Goal: Task Accomplishment & Management: Manage account settings

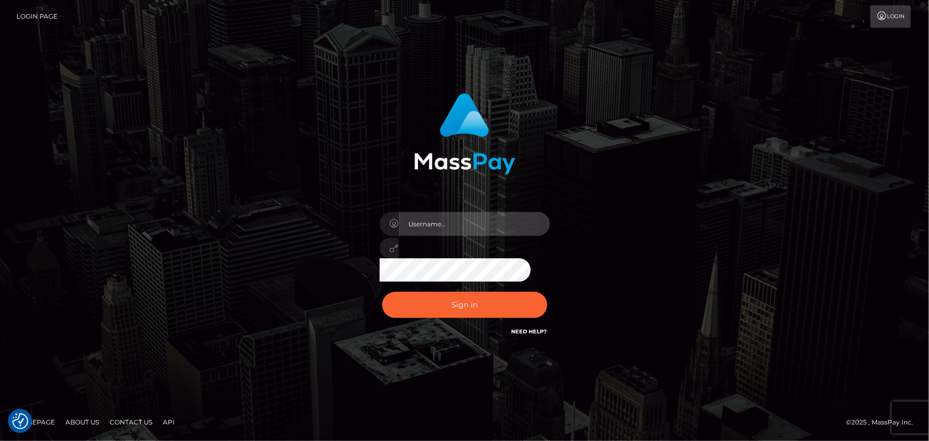
click at [469, 228] on input "text" at bounding box center [474, 224] width 151 height 24
paste input "1642283"
click at [487, 223] on input "1642283" at bounding box center [474, 224] width 151 height 24
type input "1642283"
click at [651, 315] on div "1642283 Sign in" at bounding box center [464, 220] width 607 height 271
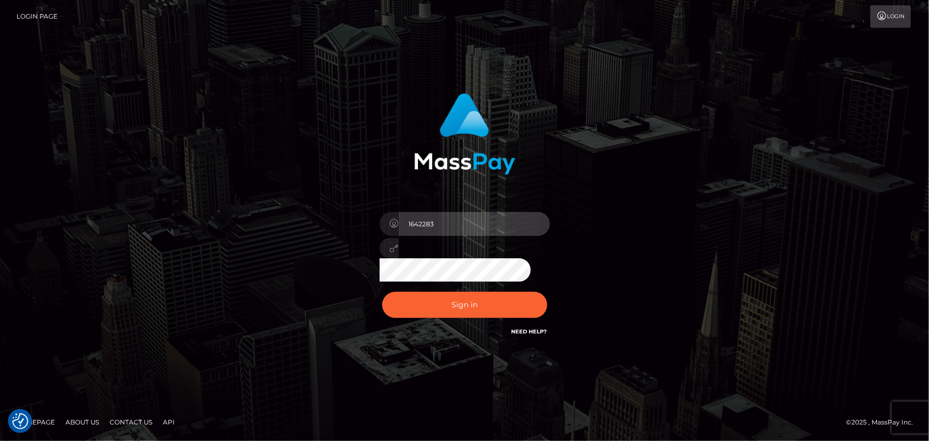
click at [442, 225] on input "1642283" at bounding box center [474, 224] width 151 height 24
drag, startPoint x: 442, startPoint y: 225, endPoint x: 301, endPoint y: 223, distance: 141.1
click at [301, 223] on div "1642283 Sign in" at bounding box center [464, 220] width 607 height 271
drag, startPoint x: 709, startPoint y: 316, endPoint x: 703, endPoint y: 314, distance: 6.1
click at [708, 315] on div "Sign in" at bounding box center [464, 220] width 607 height 271
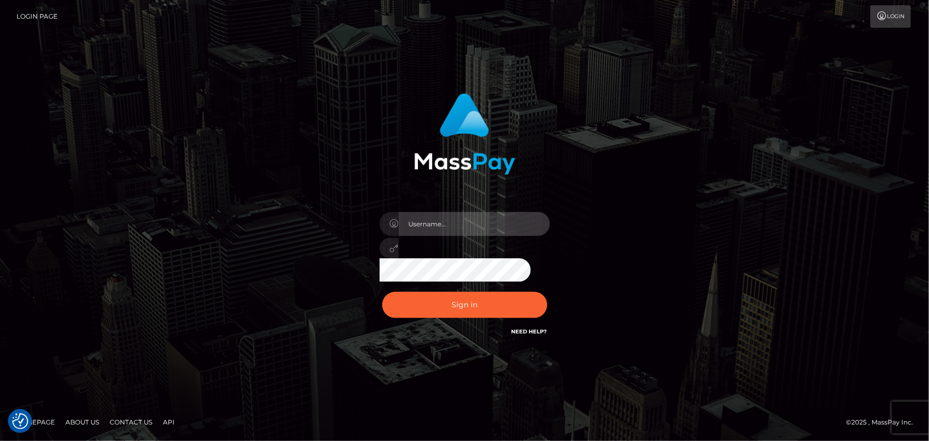
click at [455, 219] on input "text" at bounding box center [474, 224] width 151 height 24
type input "[PERSON_NAME].xcite"
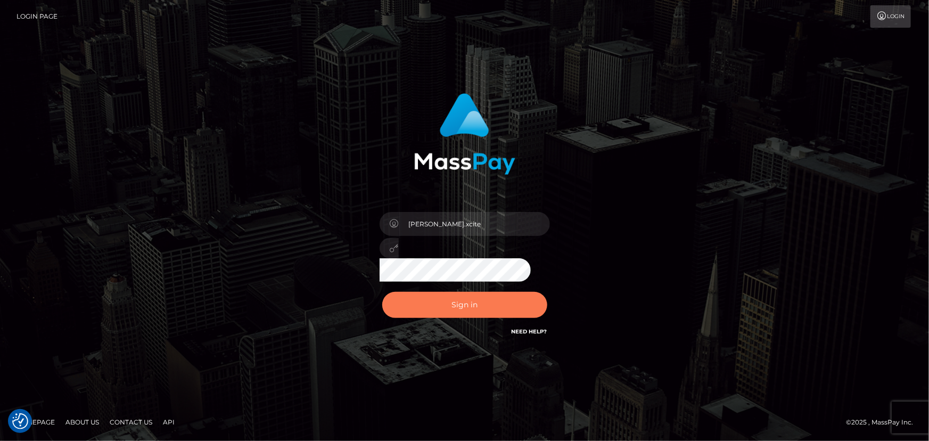
click at [475, 303] on button "Sign in" at bounding box center [464, 305] width 165 height 26
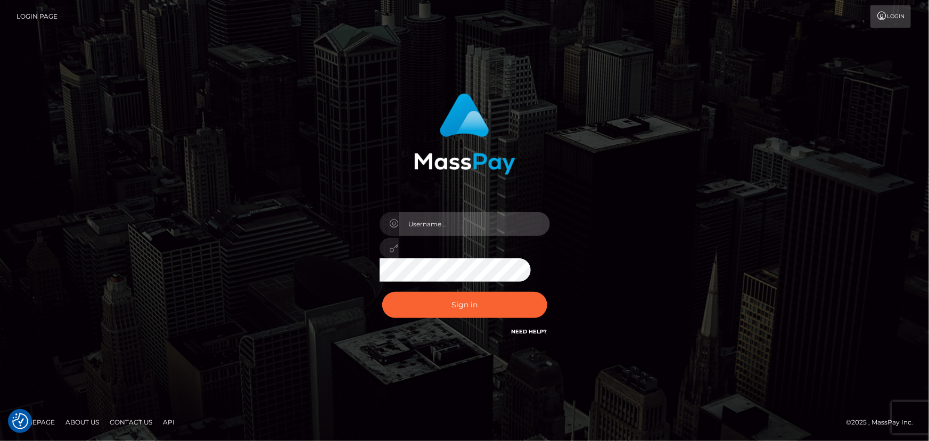
click at [457, 224] on input "text" at bounding box center [474, 224] width 151 height 24
type input "[PERSON_NAME].xcite"
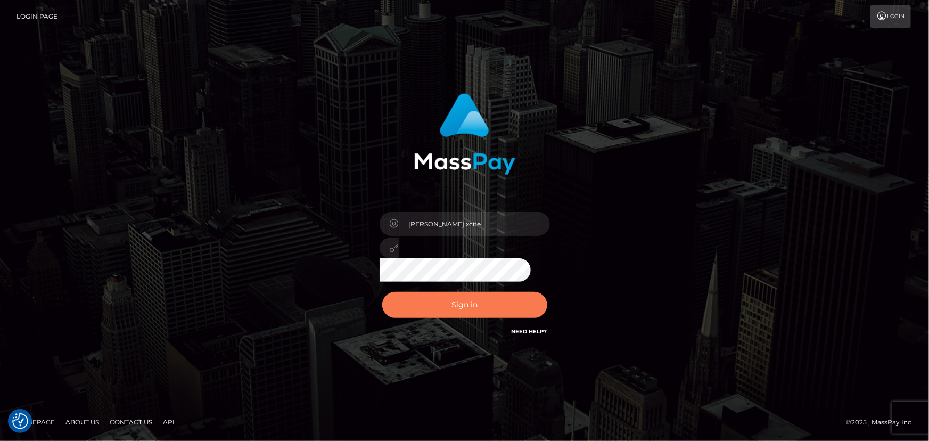
click at [468, 307] on button "Sign in" at bounding box center [464, 305] width 165 height 26
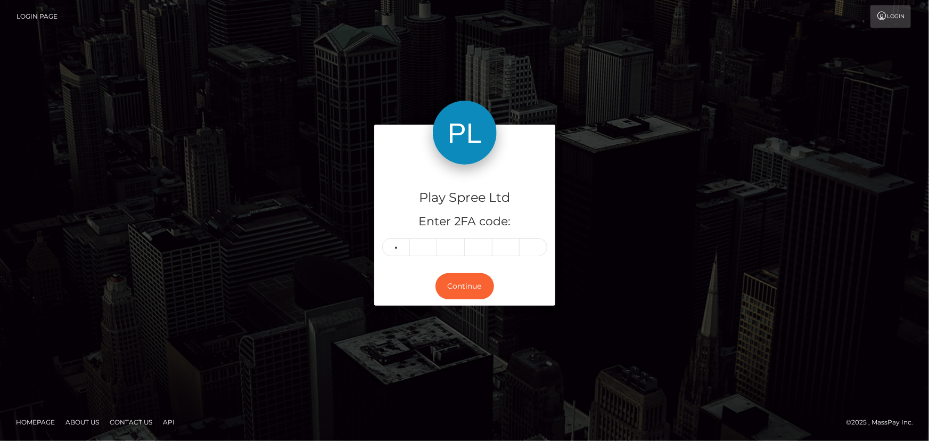
type input "8"
type input "2"
type input "0"
type input "7"
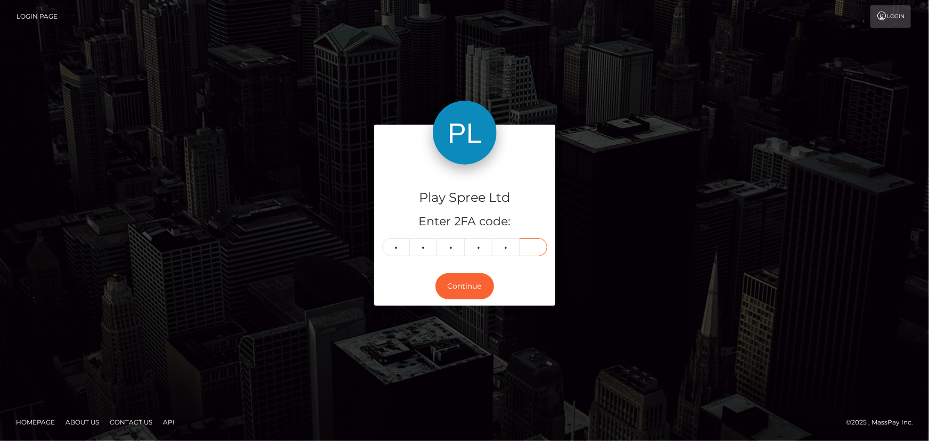
type input "5"
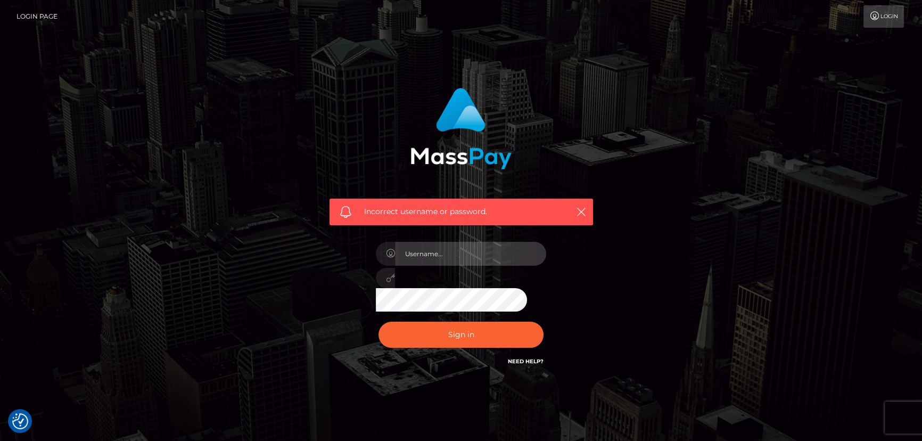
click at [470, 246] on input "text" at bounding box center [470, 254] width 151 height 24
type input "[PERSON_NAME].xcite"
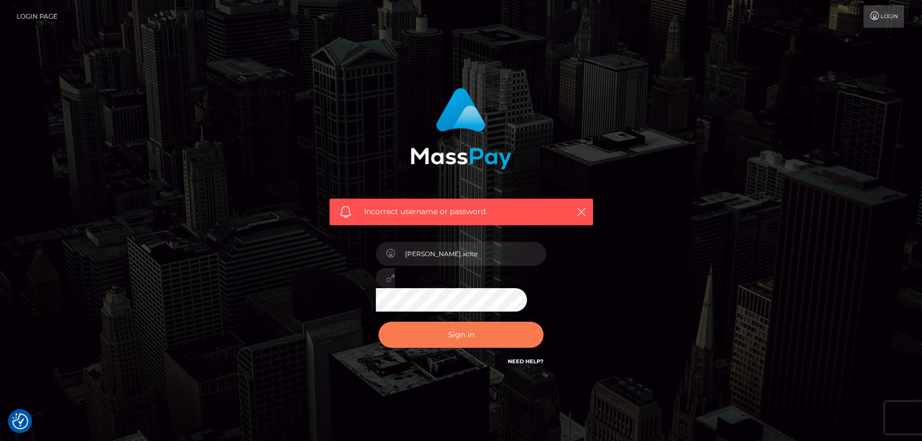
click at [473, 341] on button "Sign in" at bounding box center [460, 335] width 165 height 26
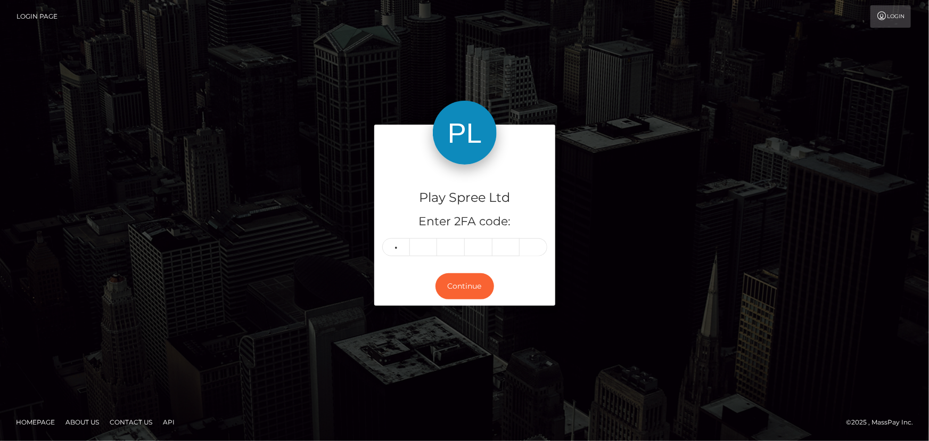
type input "0"
type input "6"
type input "7"
type input "6"
type input "4"
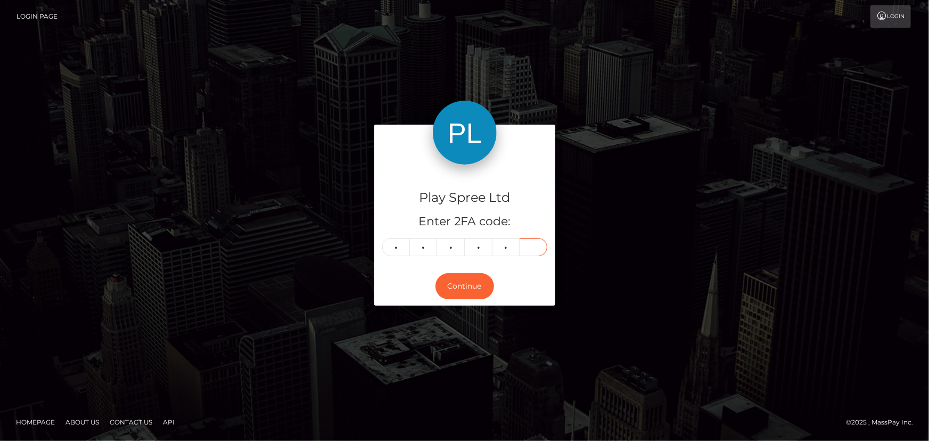
type input "2"
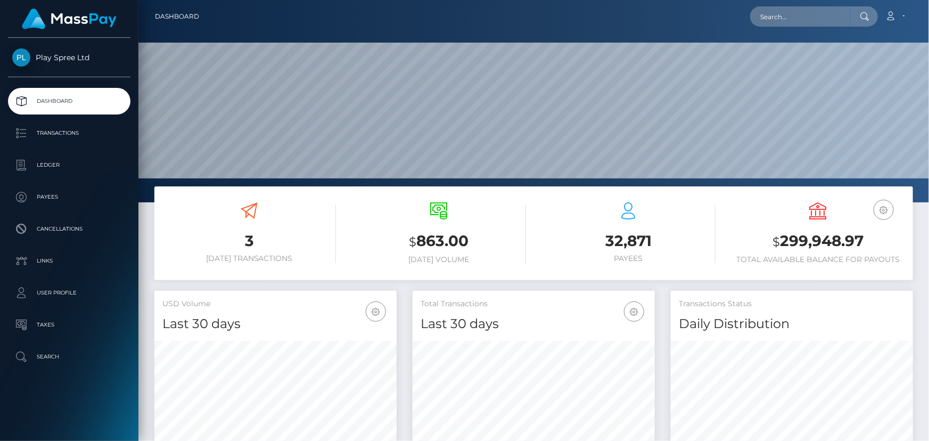
scroll to position [188, 242]
click at [800, 14] on input "text" at bounding box center [800, 16] width 100 height 20
paste input "1642283"
click at [804, 20] on input "1642283" at bounding box center [800, 16] width 100 height 20
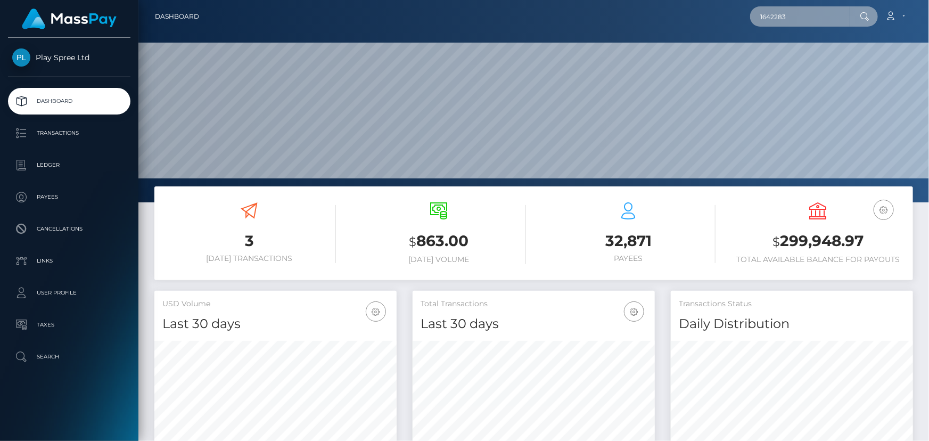
click at [804, 20] on input "1642283" at bounding box center [800, 16] width 100 height 20
paste input "331358"
click at [798, 10] on input "331358" at bounding box center [800, 16] width 100 height 20
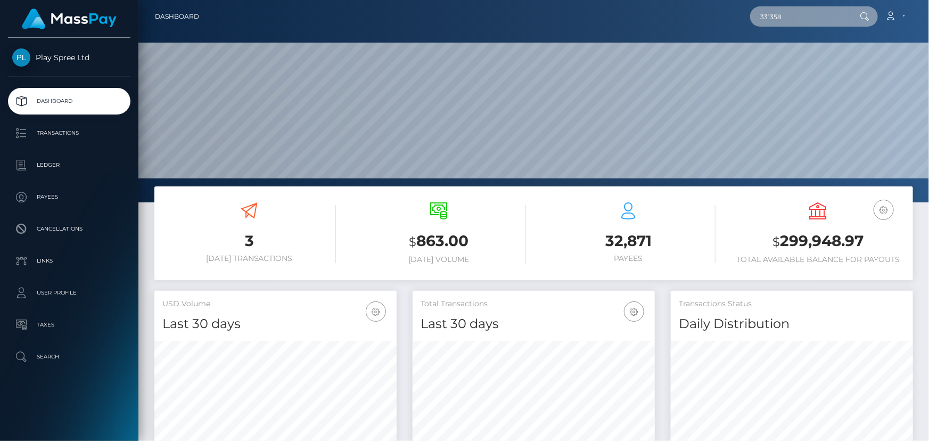
paste input "1642283"
type input "1642283"
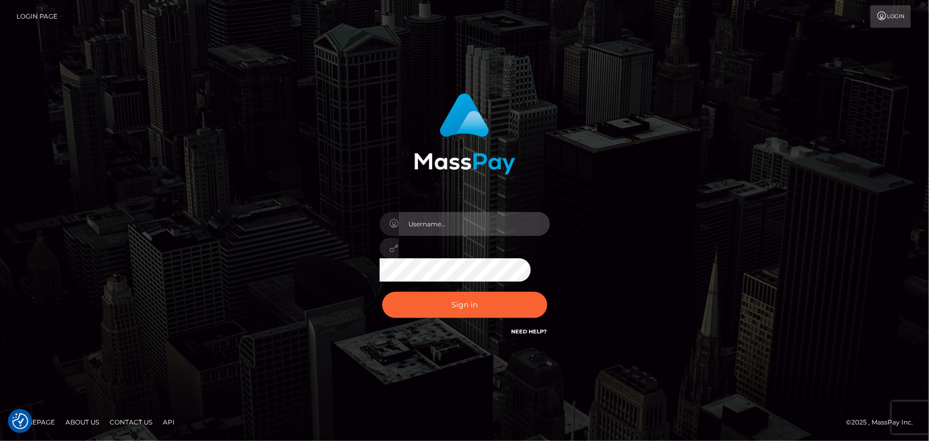
click at [448, 225] on input "text" at bounding box center [474, 224] width 151 height 24
type input "Raymundo.xcite191294"
click at [382, 292] on button "Sign in" at bounding box center [464, 305] width 165 height 26
click at [469, 228] on input "text" at bounding box center [474, 224] width 151 height 24
type input "[PERSON_NAME].xcite"
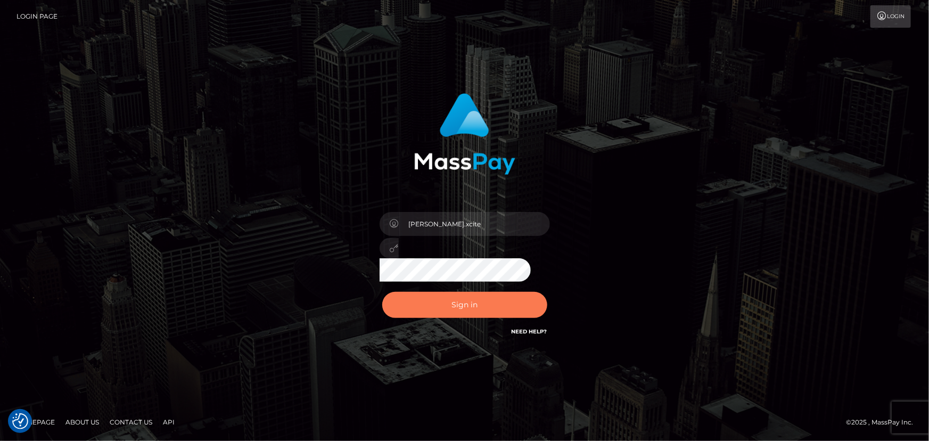
click at [476, 298] on button "Sign in" at bounding box center [464, 305] width 165 height 26
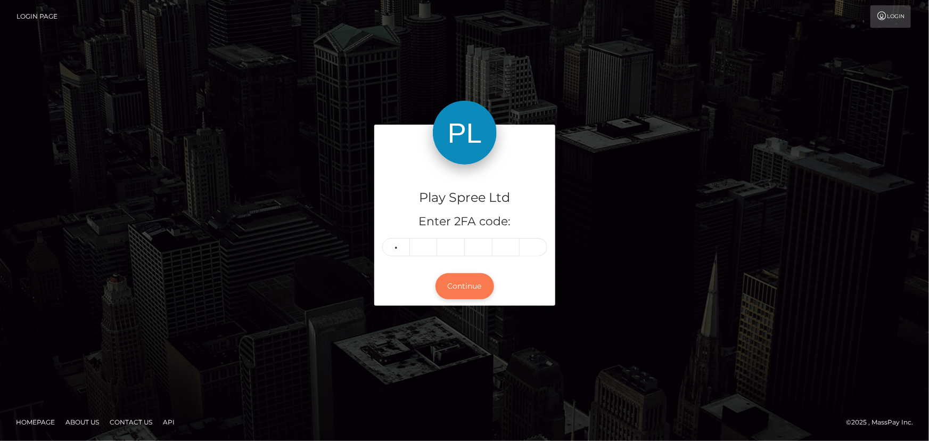
type input "9"
type input "2"
type input "3"
type input "9"
type input "1"
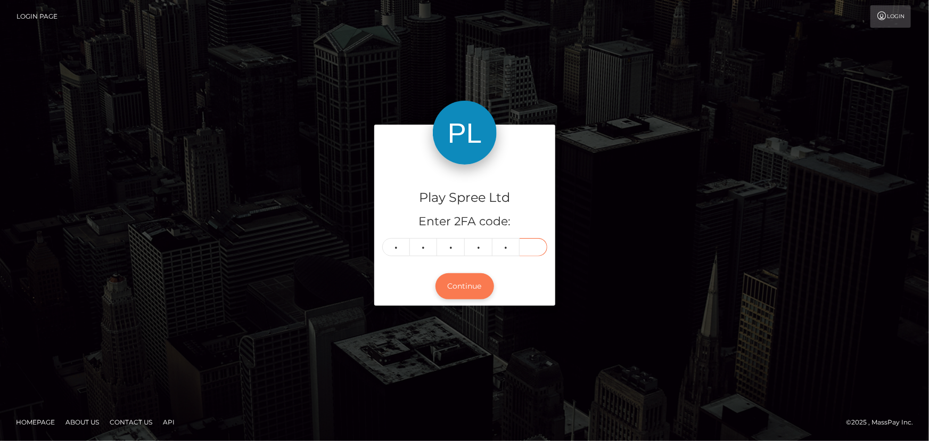
type input "3"
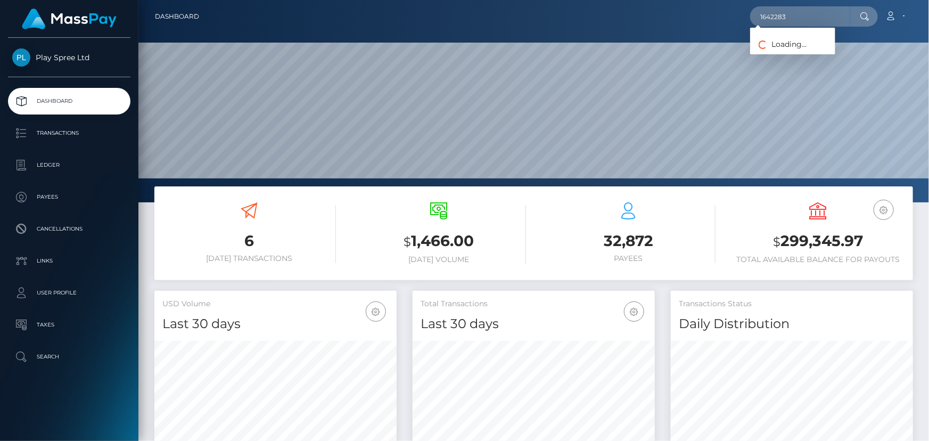
scroll to position [188, 242]
click at [809, 19] on input "1642283" at bounding box center [800, 16] width 100 height 20
